Goal: Transaction & Acquisition: Purchase product/service

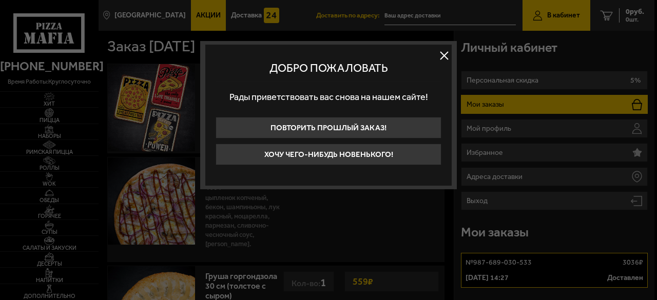
click at [51, 103] on div at bounding box center [328, 150] width 657 height 300
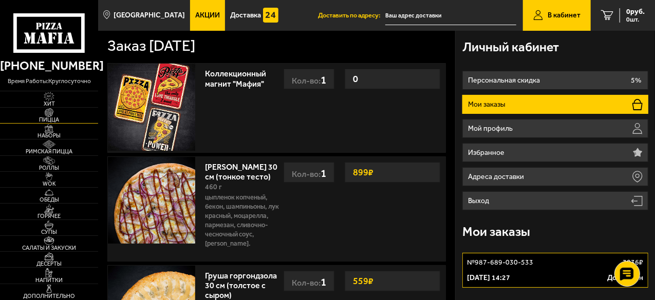
click at [58, 117] on span "Пицца" at bounding box center [49, 120] width 98 height 6
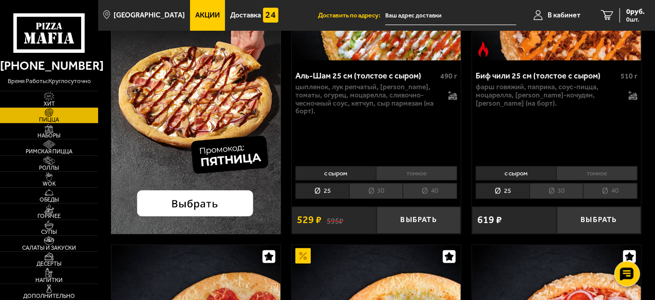
scroll to position [257, 0]
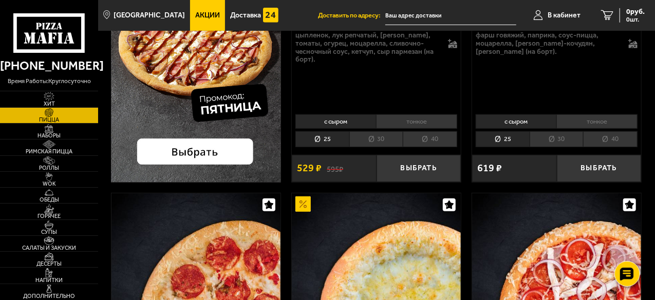
click at [197, 154] on img at bounding box center [196, 9] width 170 height 347
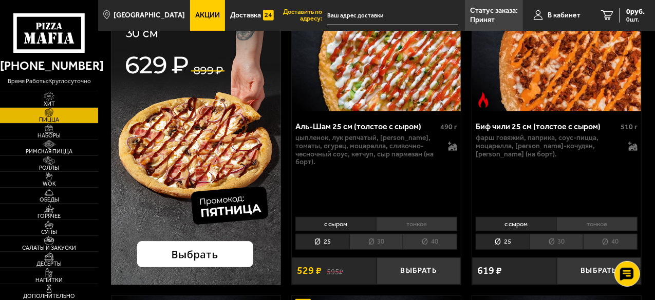
scroll to position [51, 0]
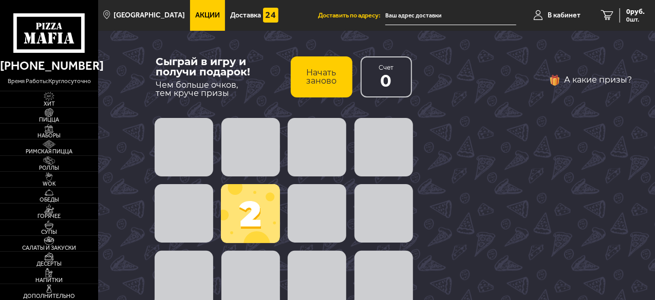
click at [308, 140] on span at bounding box center [317, 147] width 59 height 59
click at [250, 162] on span at bounding box center [250, 147] width 59 height 59
click at [256, 231] on span at bounding box center [250, 213] width 59 height 59
click at [296, 205] on span at bounding box center [317, 213] width 59 height 59
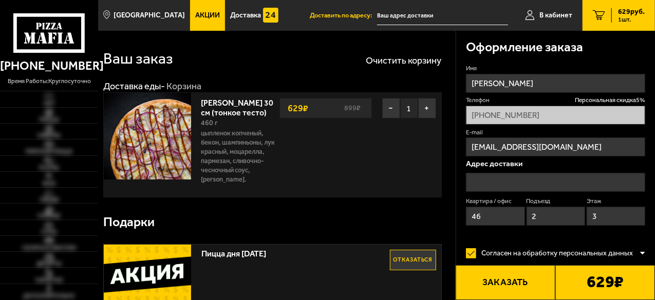
type input "Будапештская улица, 8к6, подъезд 2"
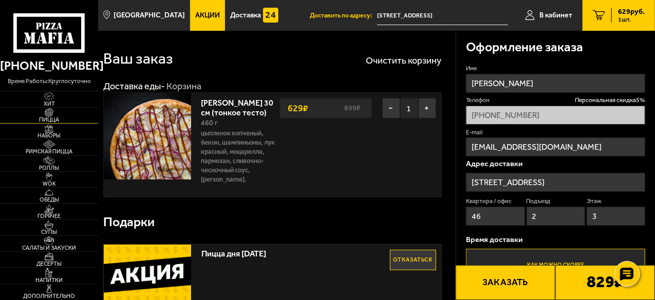
click at [53, 118] on span "Пицца" at bounding box center [49, 120] width 98 height 6
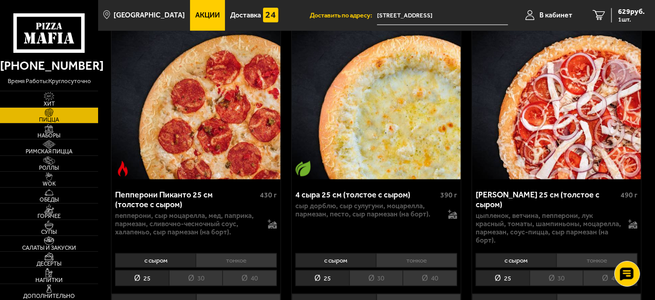
scroll to position [514, 0]
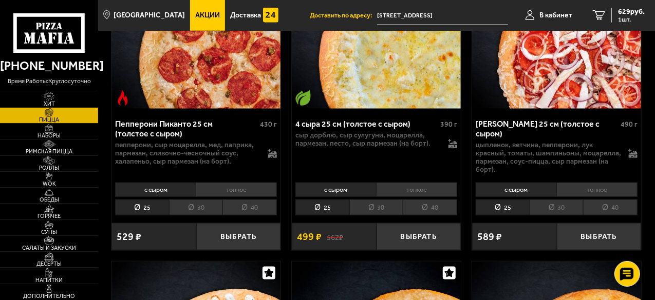
click at [402, 183] on li "тонкое" at bounding box center [416, 190] width 81 height 14
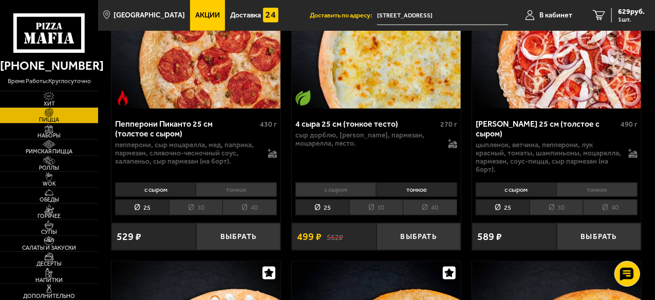
click at [367, 200] on li "30" at bounding box center [376, 208] width 54 height 16
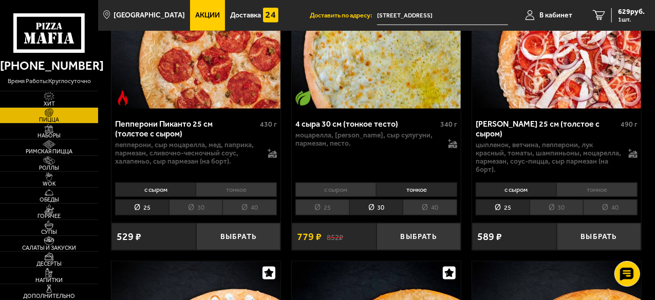
click at [414, 200] on li "40" at bounding box center [430, 208] width 54 height 16
click at [344, 212] on div "4 сыра 40 см (тонкое тесто) 620 г моцарелла, сыр дорблю, сыр сулугуни, пармезан…" at bounding box center [376, 182] width 169 height 137
click at [342, 203] on li "25" at bounding box center [322, 208] width 54 height 16
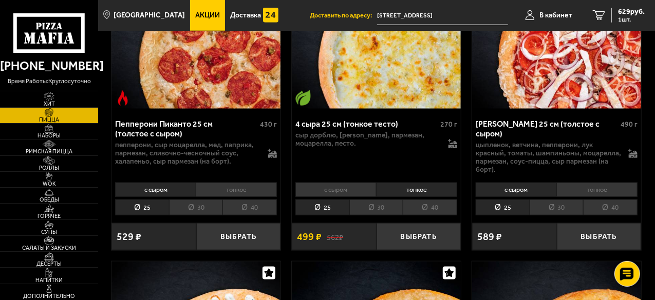
click at [377, 201] on li "30" at bounding box center [376, 208] width 54 height 16
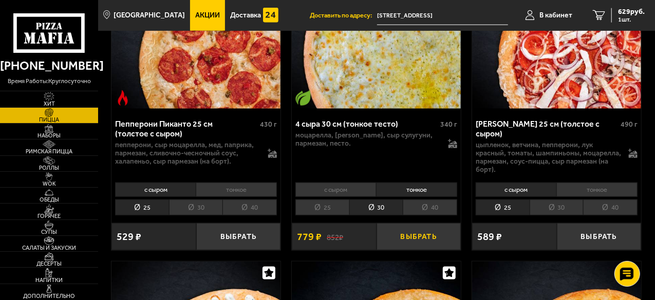
click at [403, 225] on button "Выбрать" at bounding box center [418, 236] width 85 height 27
click at [629, 15] on span "1408 руб." at bounding box center [629, 11] width 31 height 7
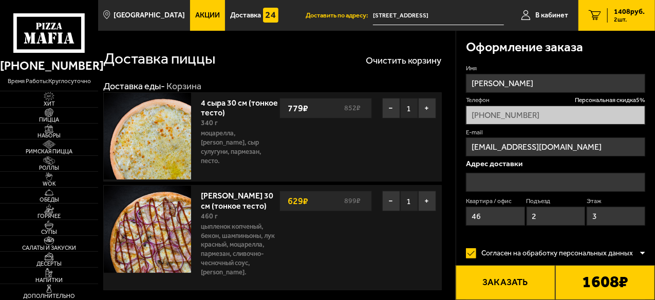
type input "Будапештская улица, 8к6, подъезд 2"
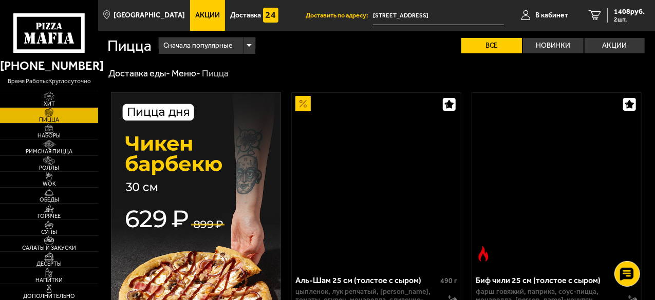
scroll to position [514, 0]
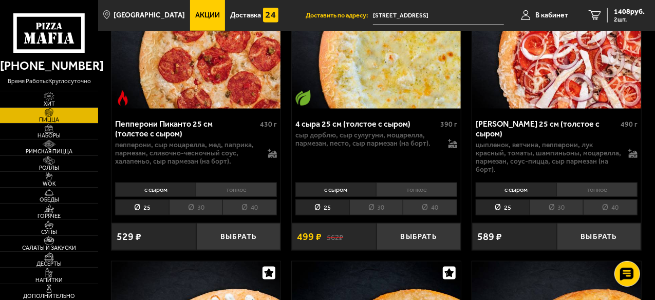
click at [373, 200] on li "30" at bounding box center [376, 208] width 54 height 16
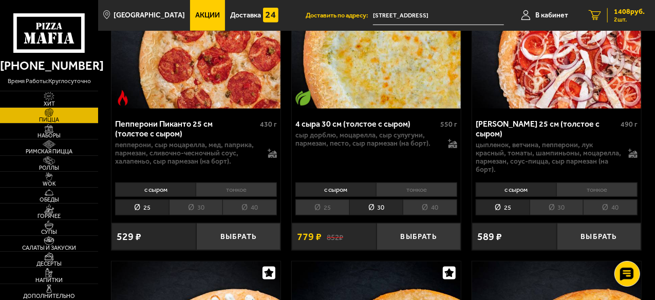
click at [619, 19] on span "2 шт." at bounding box center [629, 19] width 31 height 6
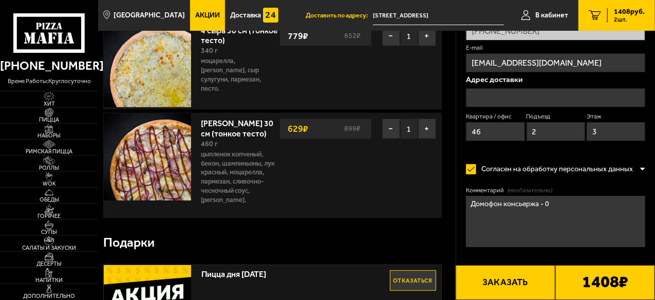
scroll to position [51, 0]
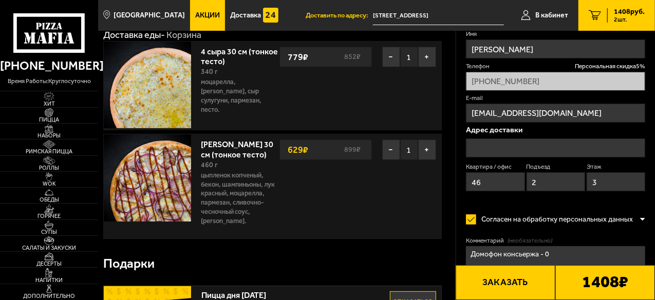
type input "Будапештская улица, 8к6, подъезд 2"
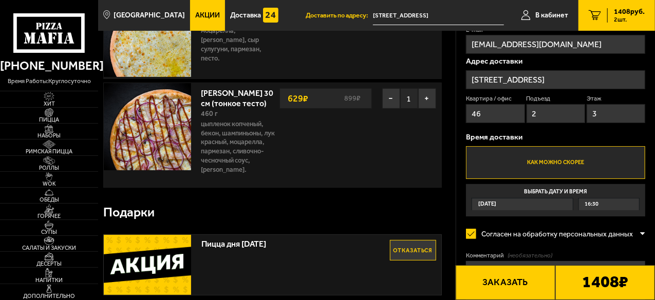
scroll to position [0, 0]
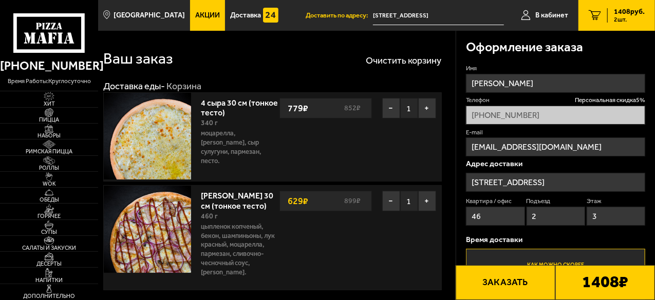
click at [485, 285] on button "Заказать" at bounding box center [506, 283] width 100 height 35
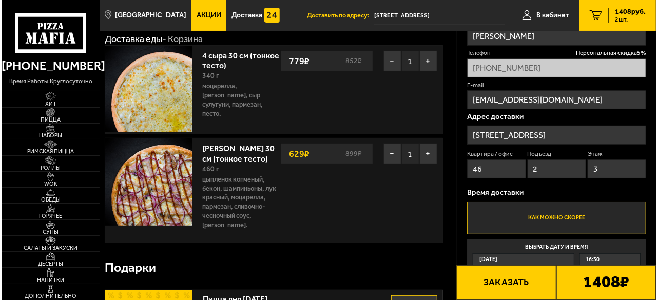
scroll to position [103, 0]
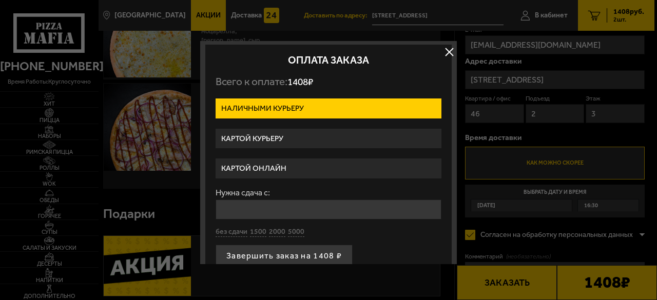
click at [268, 138] on label "Картой курьеру" at bounding box center [329, 139] width 226 height 20
click at [0, 0] on input "Картой курьеру" at bounding box center [0, 0] width 0 height 0
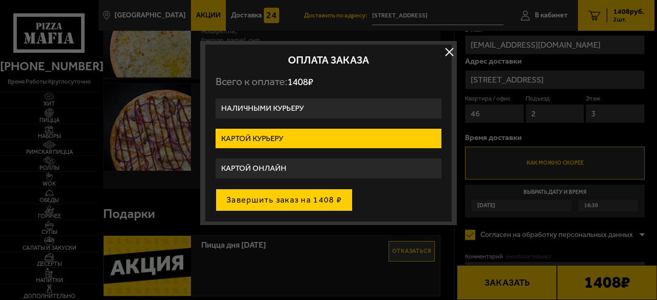
click at [278, 198] on button "Завершить заказ на 1408 ₽" at bounding box center [284, 200] width 137 height 23
